Goal: Transaction & Acquisition: Purchase product/service

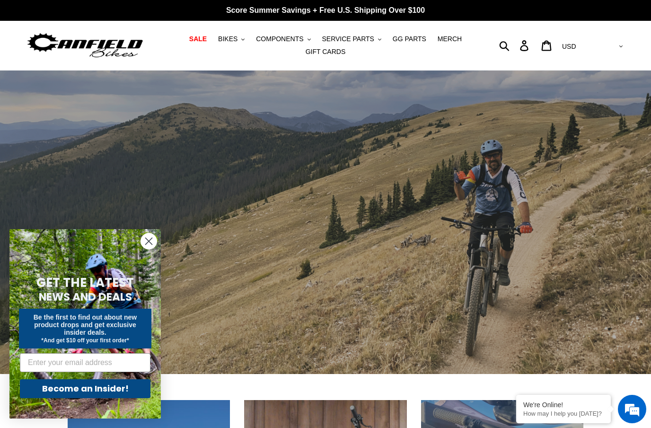
click at [235, 35] on span "BIKES" at bounding box center [227, 39] width 19 height 8
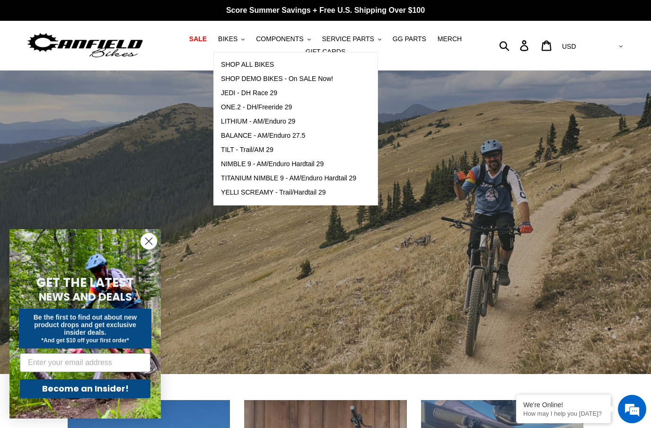
click at [265, 149] on span "TILT - Trail/AM 29" at bounding box center [247, 150] width 52 height 8
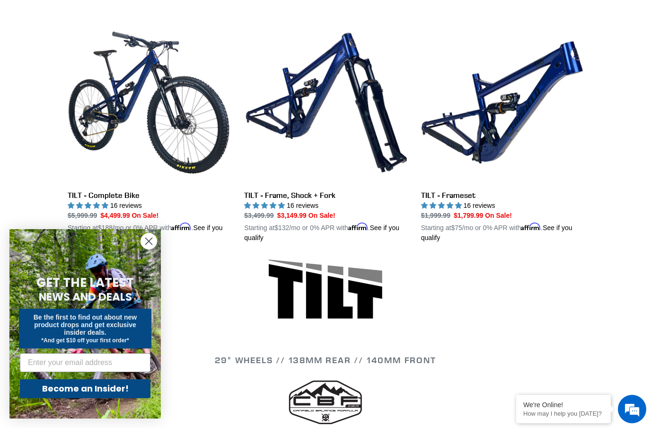
scroll to position [262, 0]
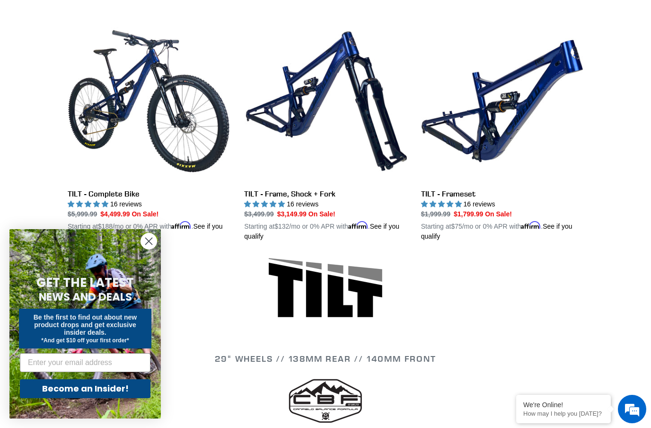
click at [323, 193] on link "TILT - Frame, Shock + Fork" at bounding box center [325, 130] width 162 height 221
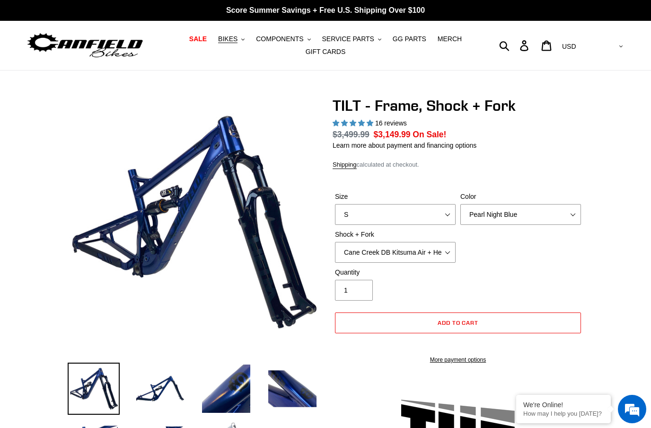
select select "highest-rating"
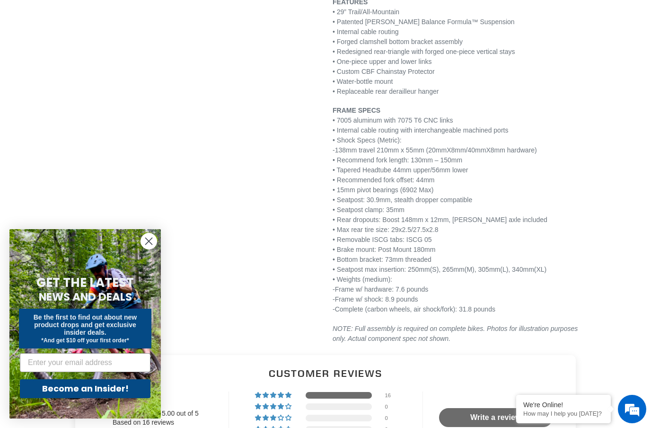
scroll to position [1200, 0]
click at [374, 97] on p "FEATURES • 29” Trail/All-Mountain • Patented Canfield Balance Formula™ Suspensi…" at bounding box center [457, 47] width 251 height 99
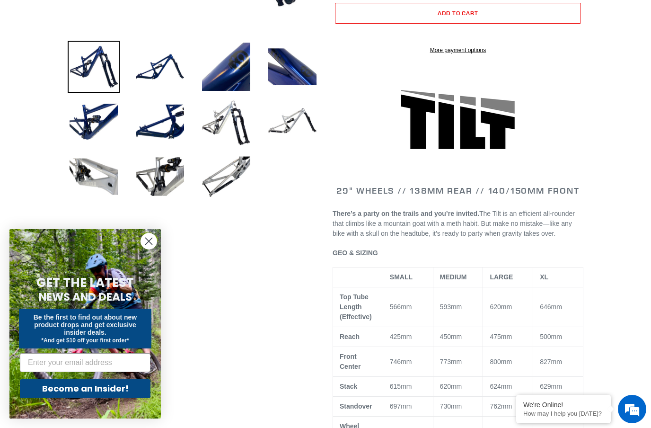
scroll to position [317, 0]
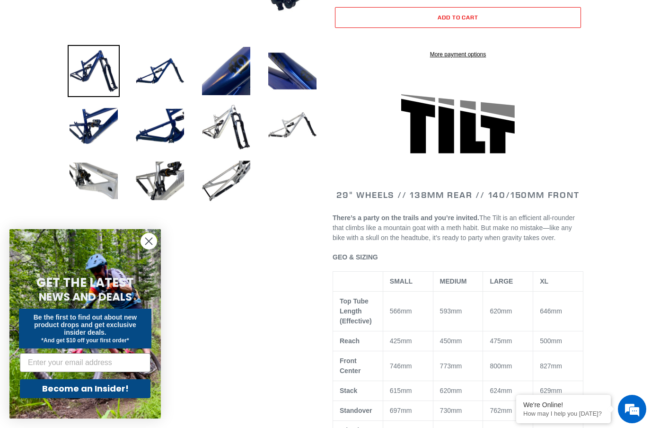
click at [221, 177] on img at bounding box center [226, 181] width 52 height 52
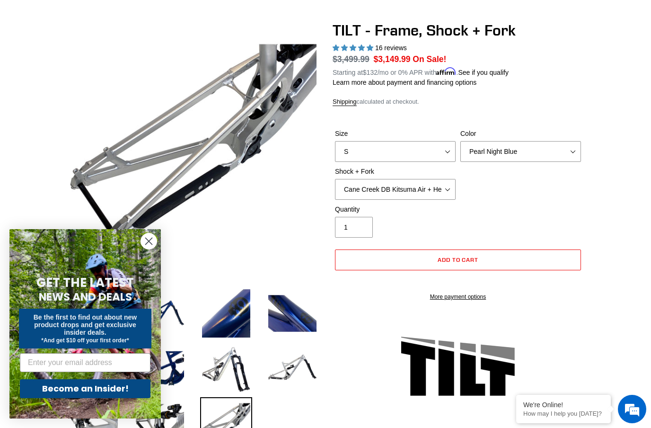
scroll to position [0, 0]
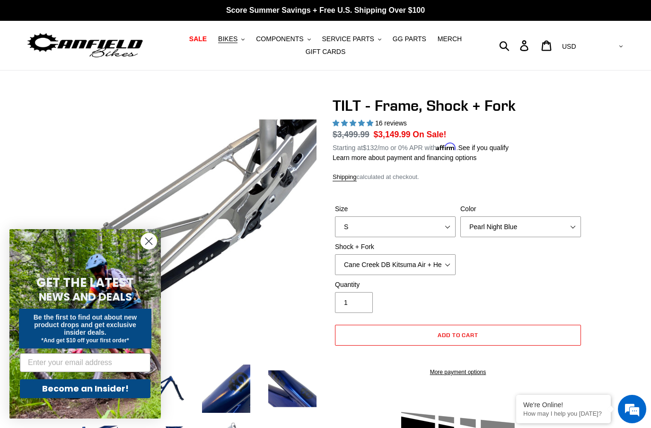
click at [374, 40] on button "SERVICE PARTS .cls-1{fill:#231f20}" at bounding box center [351, 39] width 69 height 13
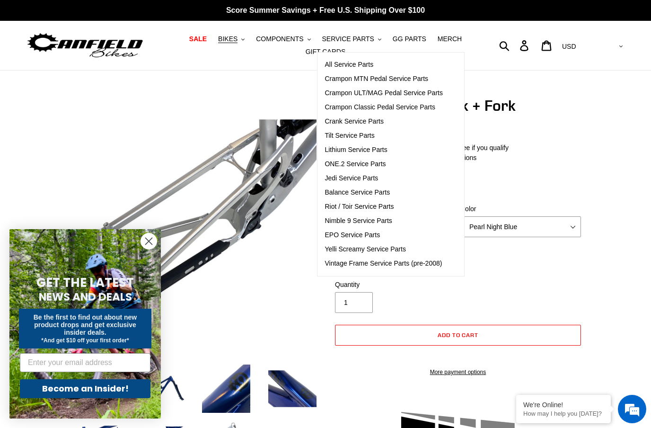
click at [385, 209] on span "Riot / Toir Service Parts" at bounding box center [358, 206] width 69 height 8
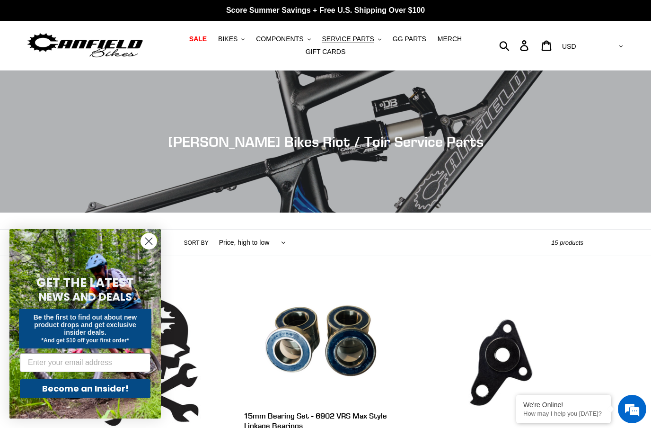
click at [149, 237] on circle "Close dialog" at bounding box center [149, 241] width 16 height 16
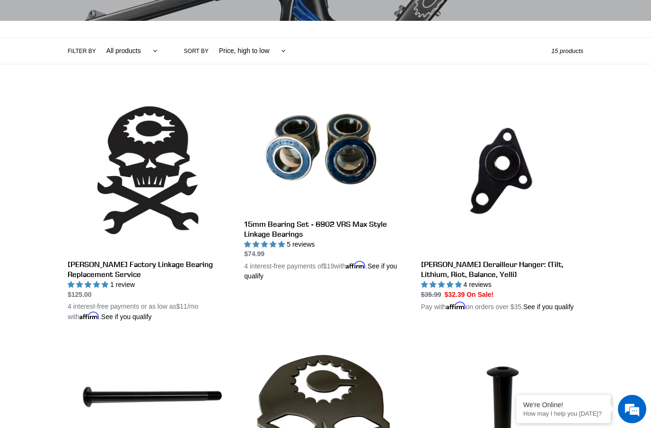
scroll to position [191, 0]
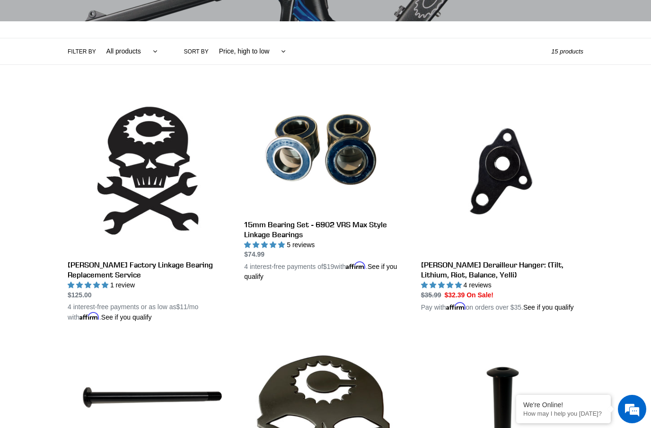
click at [562, 91] on link "[PERSON_NAME] Derailleur Hanger: (Tilt, Lithium, Riot, Balance, Yelli)" at bounding box center [502, 201] width 162 height 221
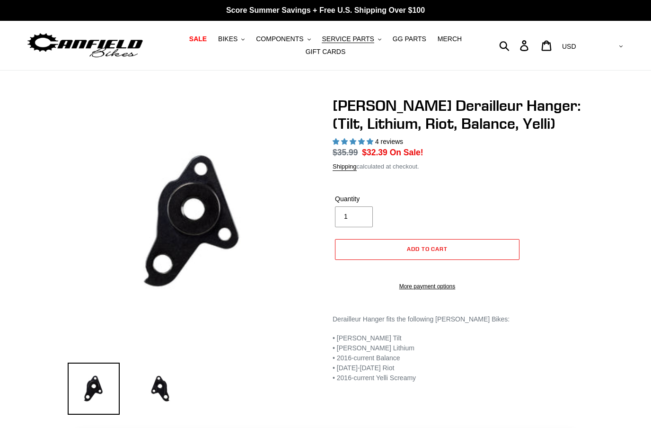
select select "highest-rating"
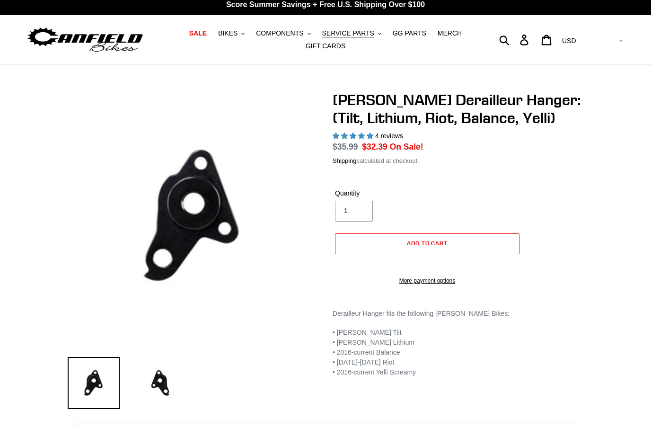
scroll to position [7, 0]
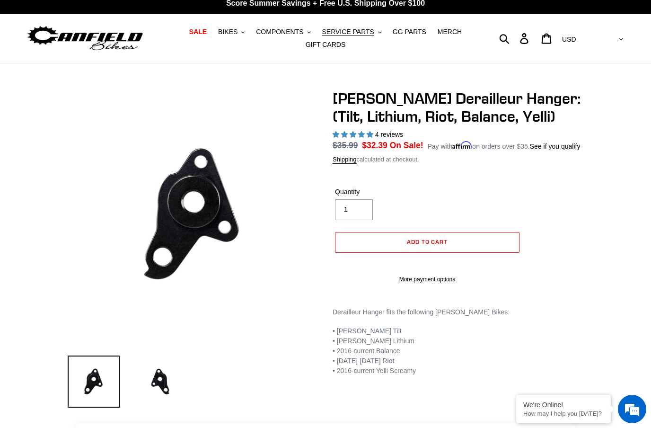
click at [166, 383] on img at bounding box center [160, 381] width 52 height 52
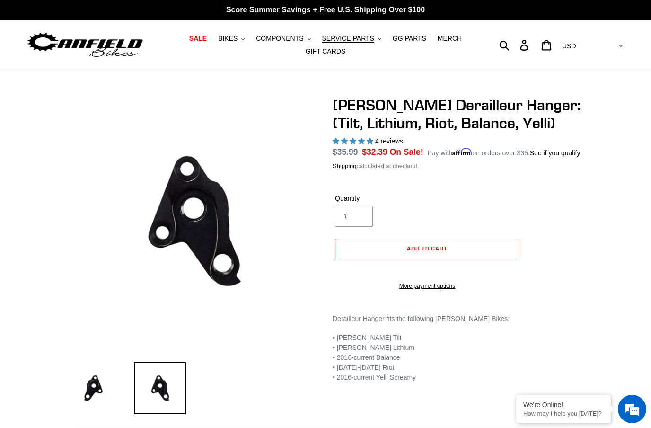
scroll to position [0, 0]
